Goal: Task Accomplishment & Management: Use online tool/utility

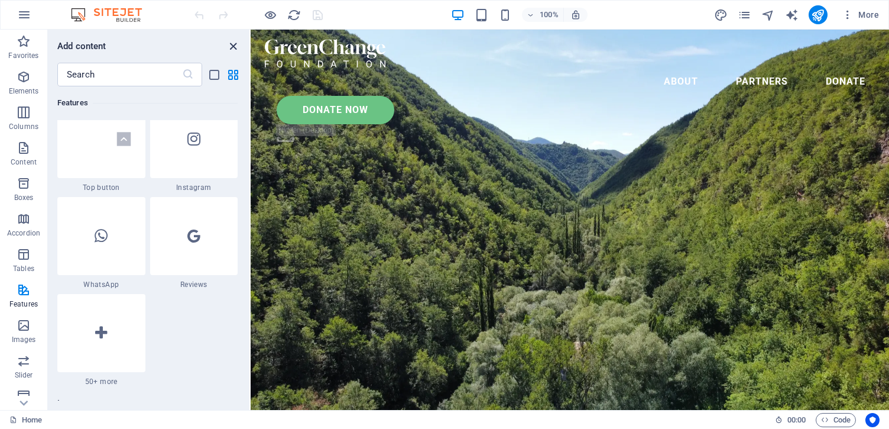
click at [233, 45] on icon "close panel" at bounding box center [233, 47] width 14 height 14
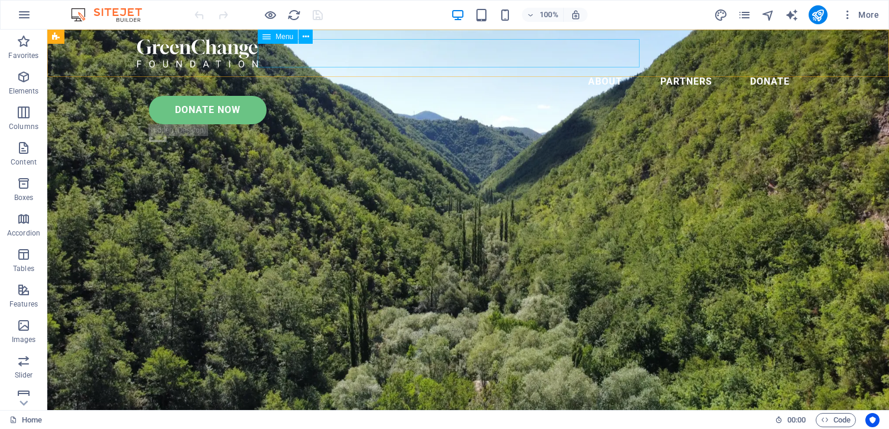
click at [367, 67] on nav "About Partners Donate" at bounding box center [468, 81] width 662 height 28
click at [281, 39] on span "Menu" at bounding box center [284, 36] width 18 height 7
click at [267, 38] on icon at bounding box center [266, 37] width 8 height 14
click at [287, 37] on span "Menu" at bounding box center [284, 36] width 18 height 7
click at [309, 33] on icon at bounding box center [306, 37] width 7 height 12
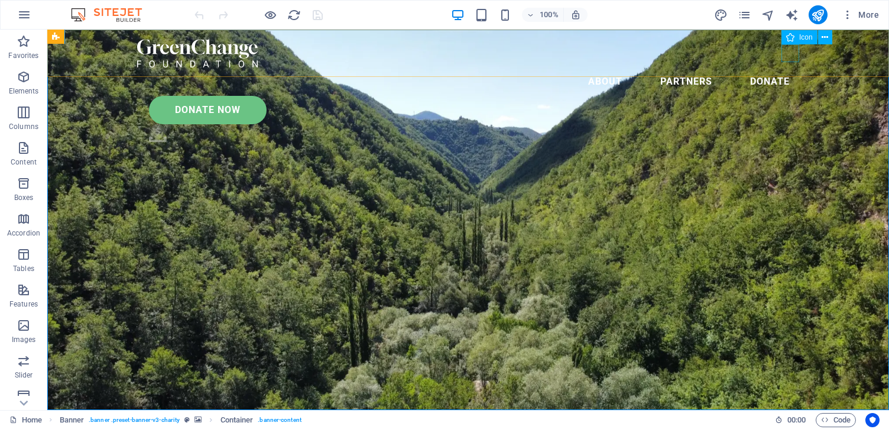
click at [798, 124] on figure ".fa-secondary{opacity:.4}" at bounding box center [474, 135] width 650 height 22
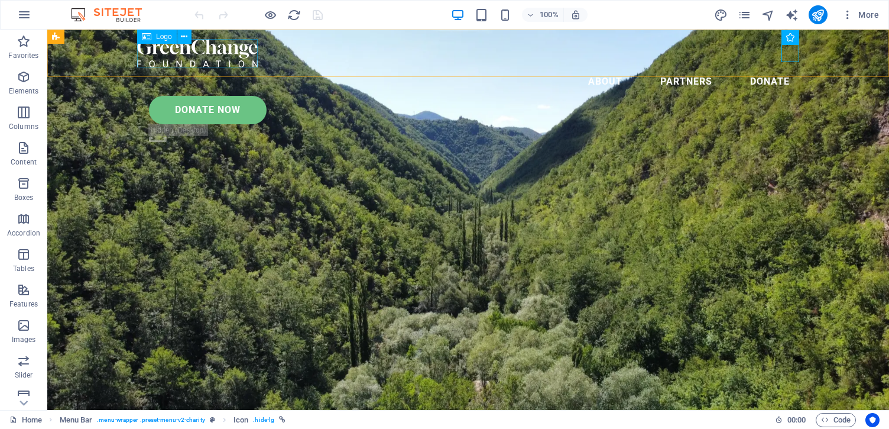
click at [196, 58] on div at bounding box center [468, 53] width 662 height 28
click at [185, 37] on icon at bounding box center [184, 37] width 7 height 12
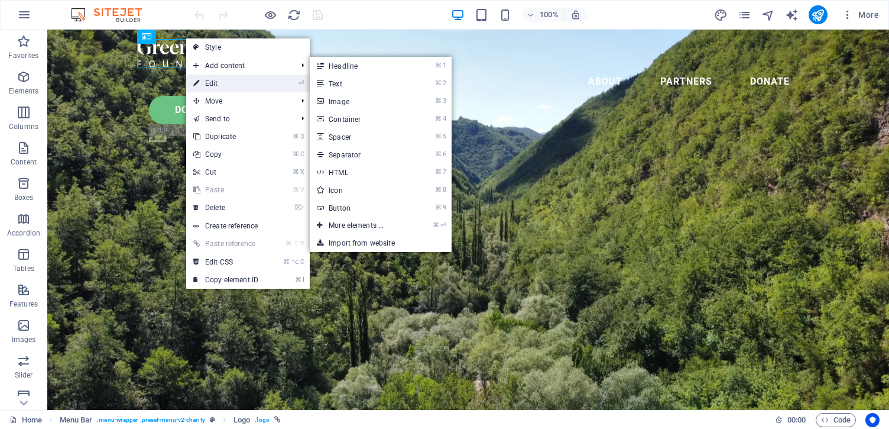
click at [211, 80] on link "⏎ Edit" at bounding box center [225, 83] width 79 height 18
select select "px"
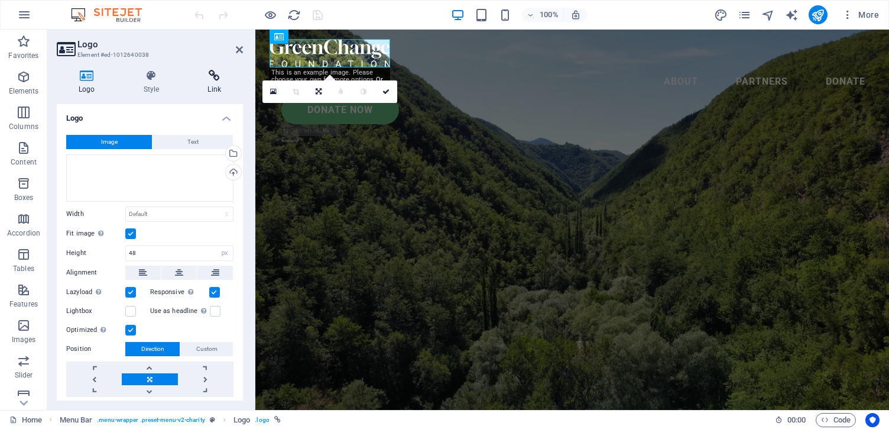
click at [216, 81] on icon at bounding box center [214, 76] width 57 height 12
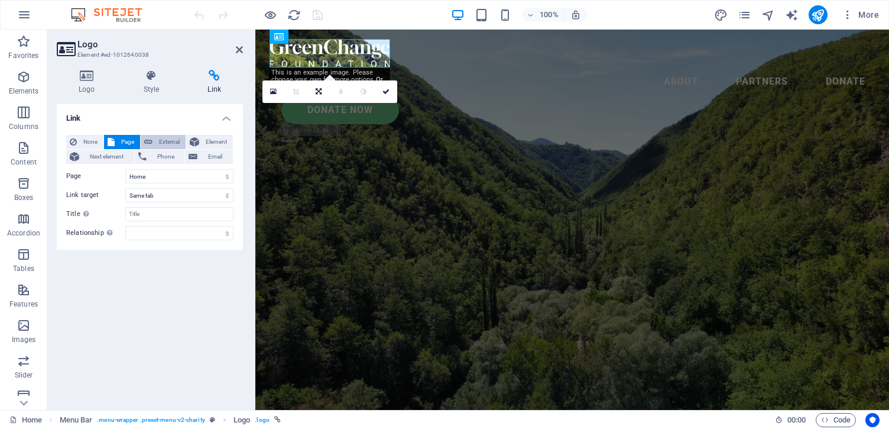
click at [163, 140] on span "External" at bounding box center [169, 142] width 26 height 14
select select "blank"
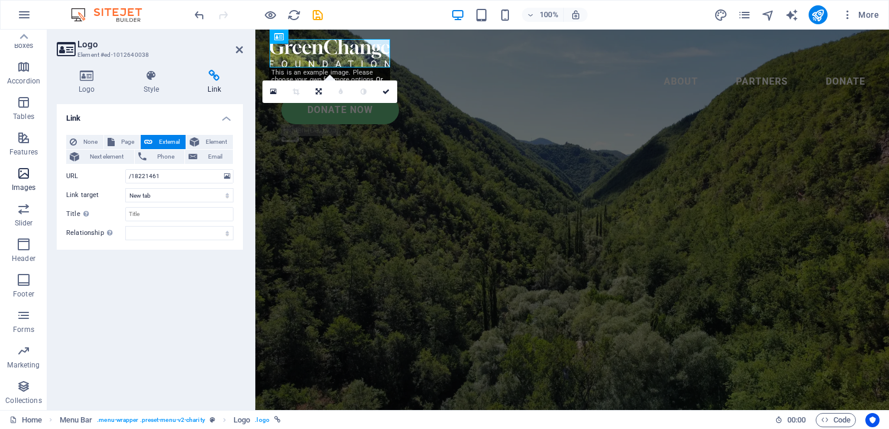
click at [23, 181] on span "Images" at bounding box center [23, 180] width 47 height 28
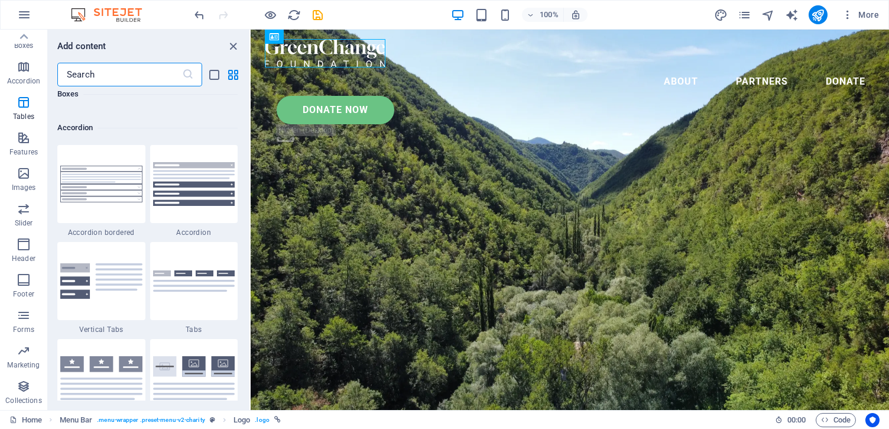
scroll to position [3401, 0]
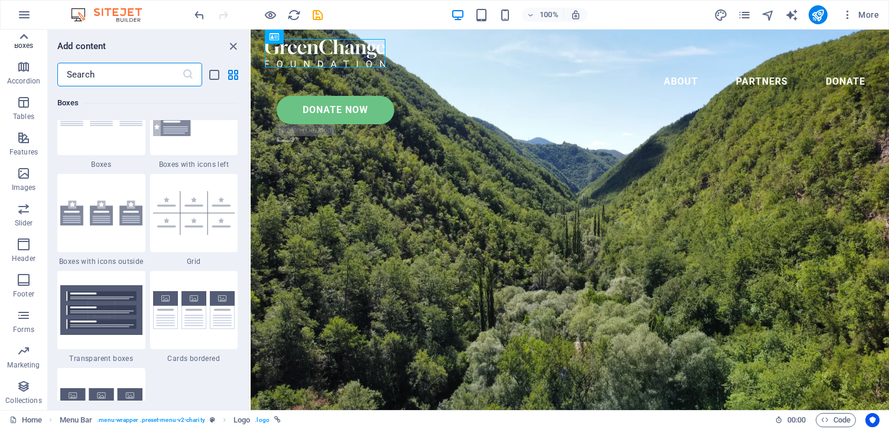
click at [26, 34] on icon at bounding box center [23, 36] width 17 height 17
